Goal: Task Accomplishment & Management: Use online tool/utility

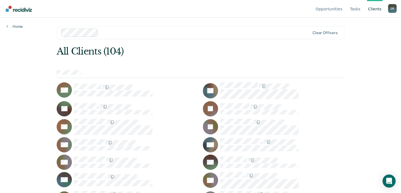
click at [24, 26] on div "Home" at bounding box center [14, 22] width 29 height 11
click at [19, 25] on link "Home" at bounding box center [15, 26] width 16 height 5
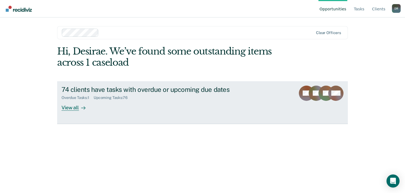
click at [163, 103] on div "74 clients have tasks with overdue or upcoming due dates Overdue Tasks : 1 Upco…" at bounding box center [163, 97] width 204 height 25
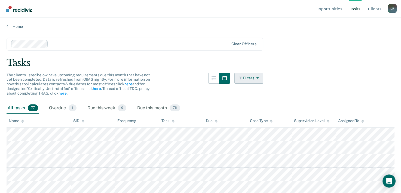
drag, startPoint x: 264, startPoint y: 75, endPoint x: 256, endPoint y: 78, distance: 9.1
click at [262, 76] on main "Clear officers Tasks The clients listed below have upcoming requirements due th…" at bounding box center [200, 110] width 401 height 162
click at [256, 78] on button "Filters" at bounding box center [248, 78] width 29 height 11
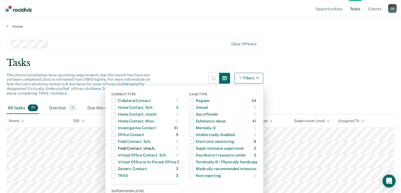
click at [116, 149] on span "Dropdown Menu" at bounding box center [113, 148] width 4 height 4
click at [116, 150] on label "Dropdown Menu" at bounding box center [113, 148] width 4 height 4
click at [119, 115] on div "Home Contact, Unsch." at bounding box center [134, 114] width 46 height 9
click at [116, 115] on span "Dropdown Menu" at bounding box center [113, 114] width 4 height 4
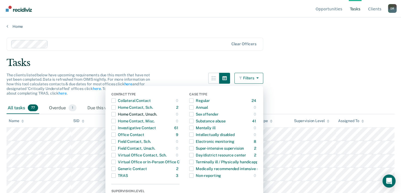
click at [116, 115] on span "Dropdown Menu" at bounding box center [113, 114] width 4 height 4
click at [115, 107] on span "Dropdown Menu" at bounding box center [113, 107] width 4 height 4
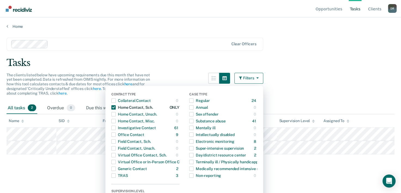
click at [115, 107] on span "Dropdown Menu" at bounding box center [113, 107] width 4 height 4
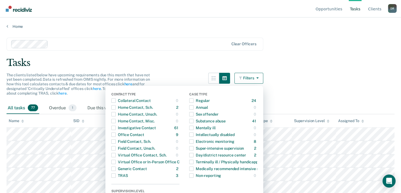
click at [341, 91] on main "Clear officers Tasks The clients listed below have upcoming requirements due th…" at bounding box center [200, 110] width 401 height 162
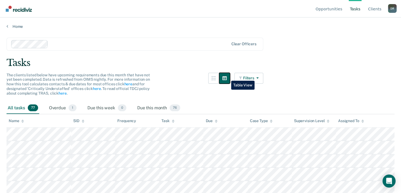
click at [227, 76] on icon "button" at bounding box center [224, 78] width 4 height 4
click at [248, 74] on button "Filters" at bounding box center [248, 78] width 29 height 11
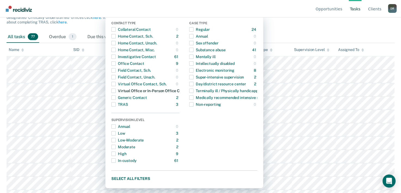
scroll to position [27, 0]
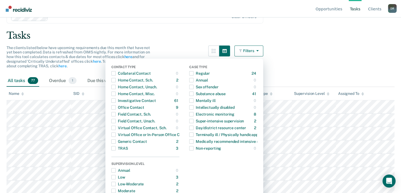
click at [333, 59] on main "Clear officers Tasks The clients listed below have upcoming requirements due th…" at bounding box center [200, 83] width 401 height 162
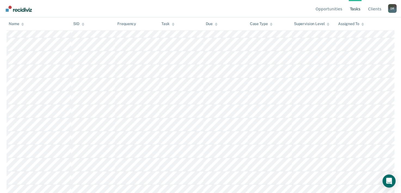
scroll to position [967, 0]
